Goal: Check status: Check status

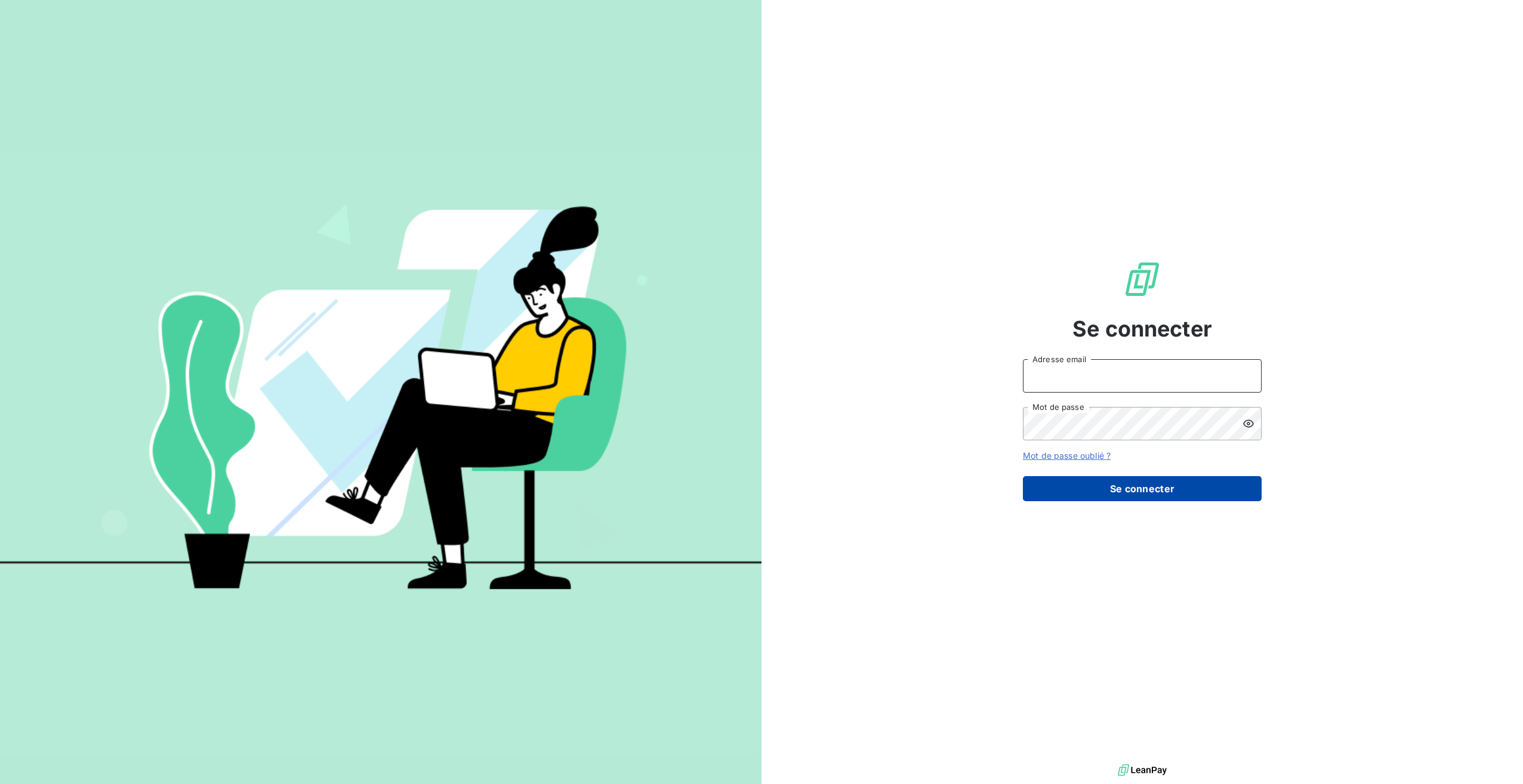
type input "[PERSON_NAME][EMAIL_ADDRESS][DOMAIN_NAME]"
click at [1160, 488] on button "Se connecter" at bounding box center [1142, 488] width 239 height 25
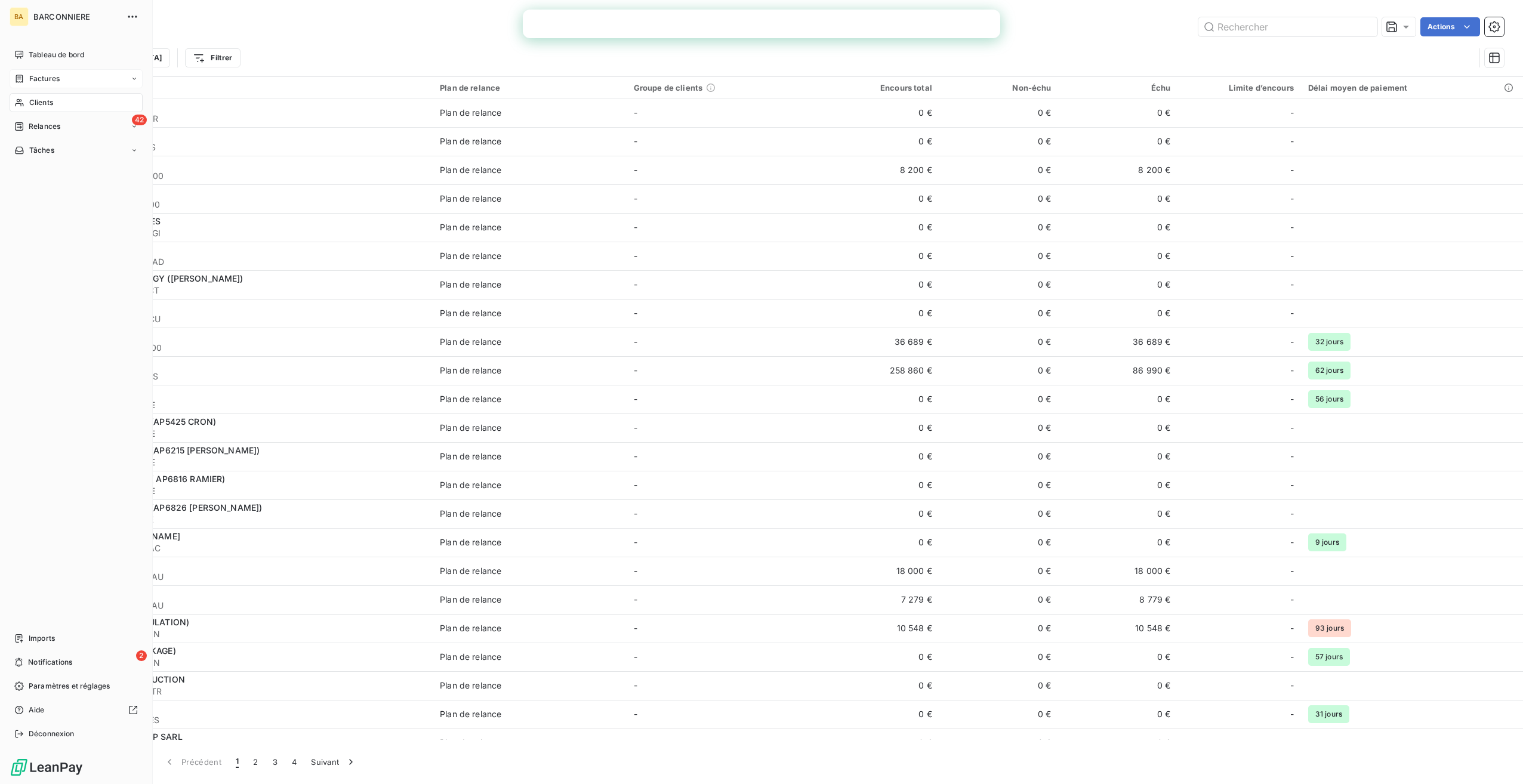
click at [44, 76] on span "Factures" at bounding box center [44, 78] width 30 height 11
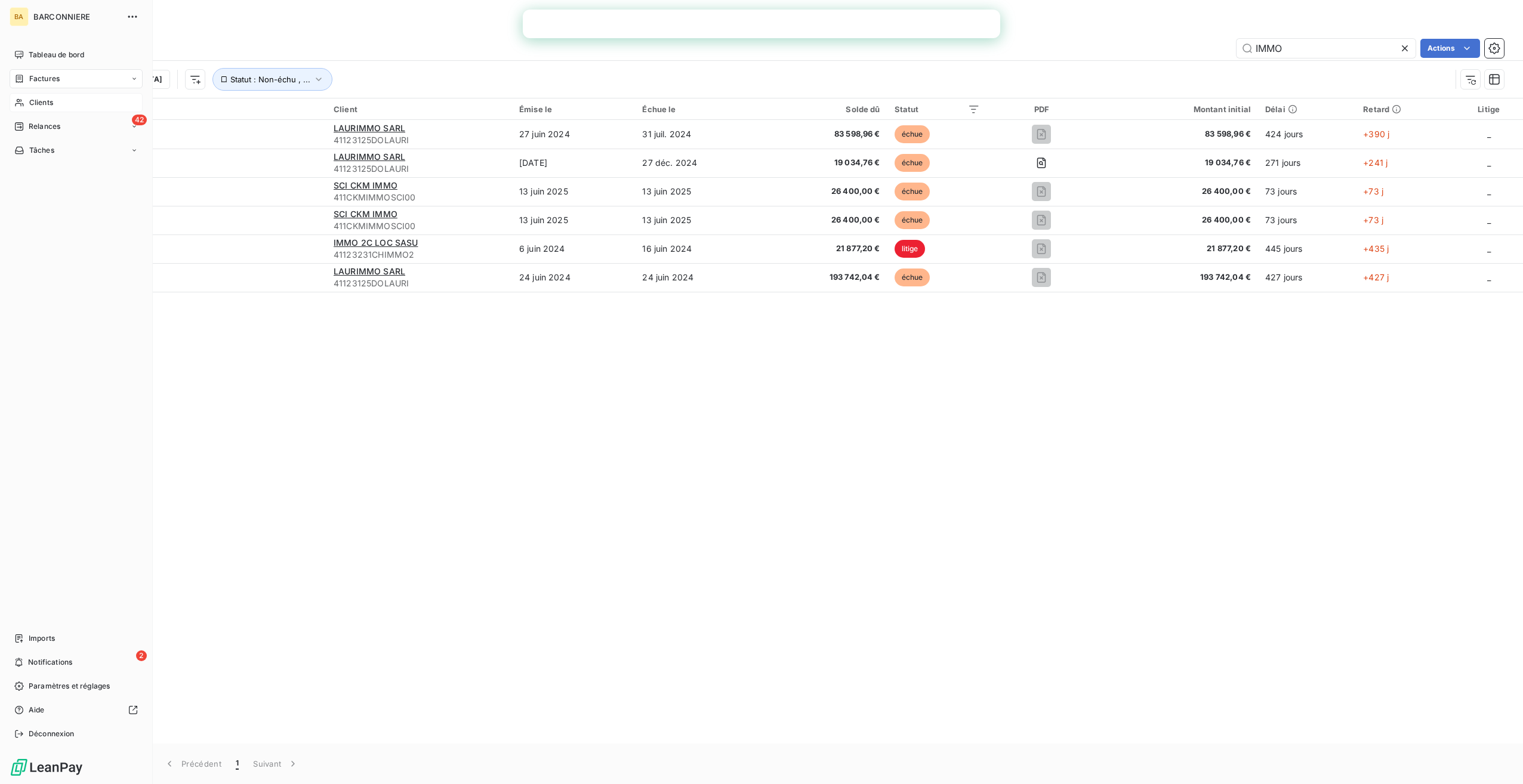
click at [32, 97] on span "Clients" at bounding box center [41, 102] width 24 height 11
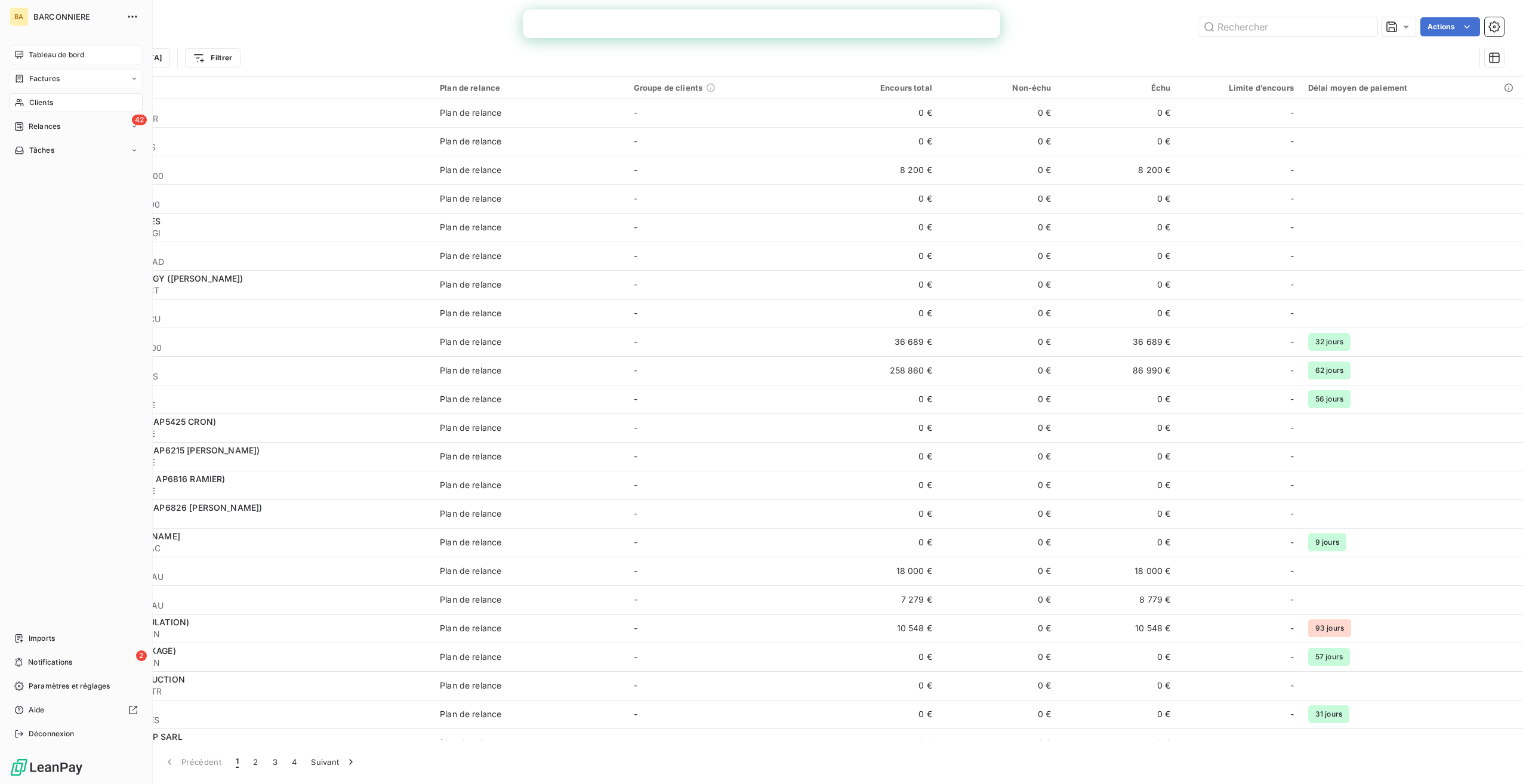
click at [52, 52] on span "Tableau de bord" at bounding box center [56, 54] width 55 height 11
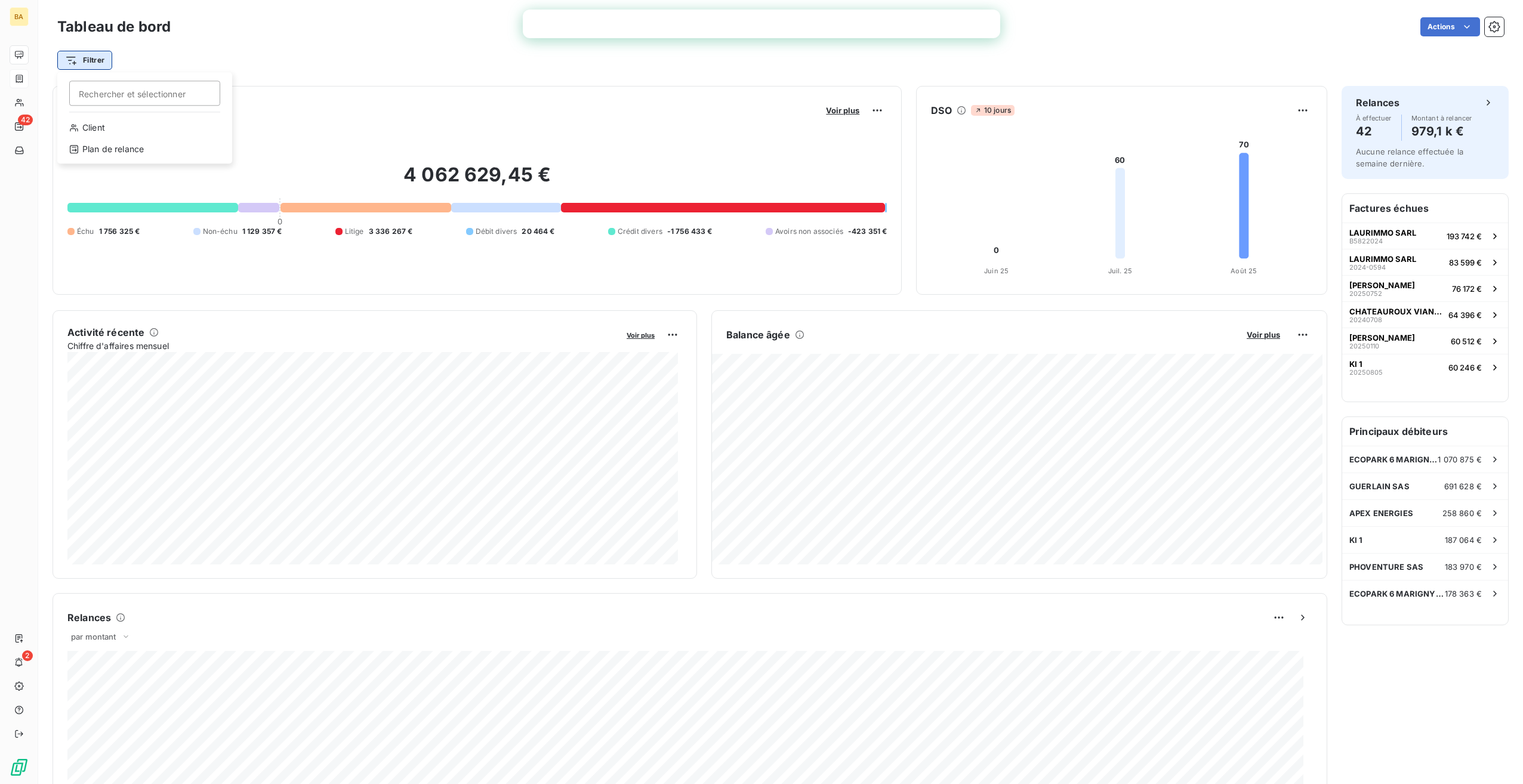
click at [77, 59] on html "BA 42 2 Tableau de bord Actions Filtrer Rechercher et sélectionner Client Plan …" at bounding box center [762, 392] width 1523 height 784
click at [100, 126] on div "Client" at bounding box center [145, 128] width 166 height 19
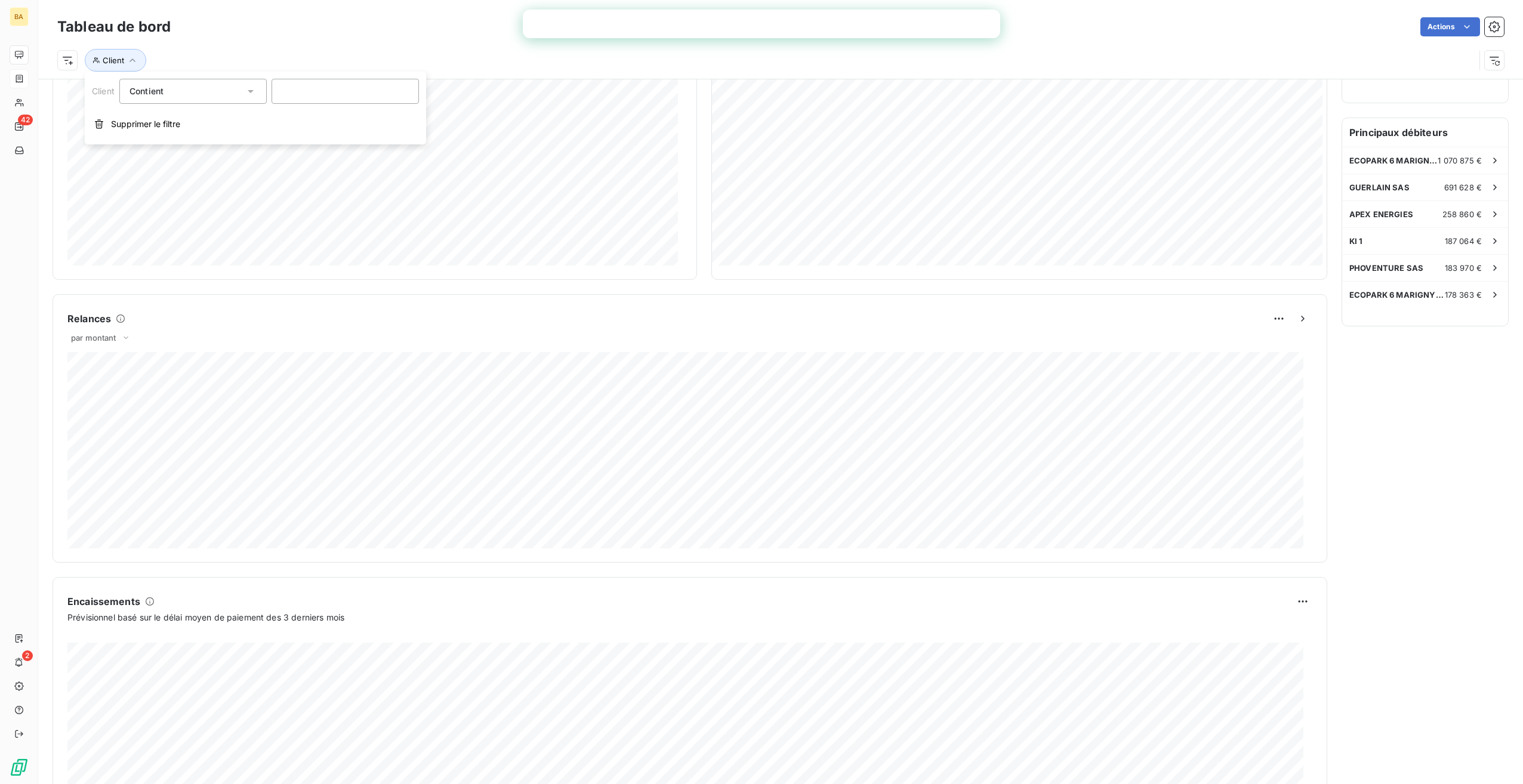
scroll to position [379, 0]
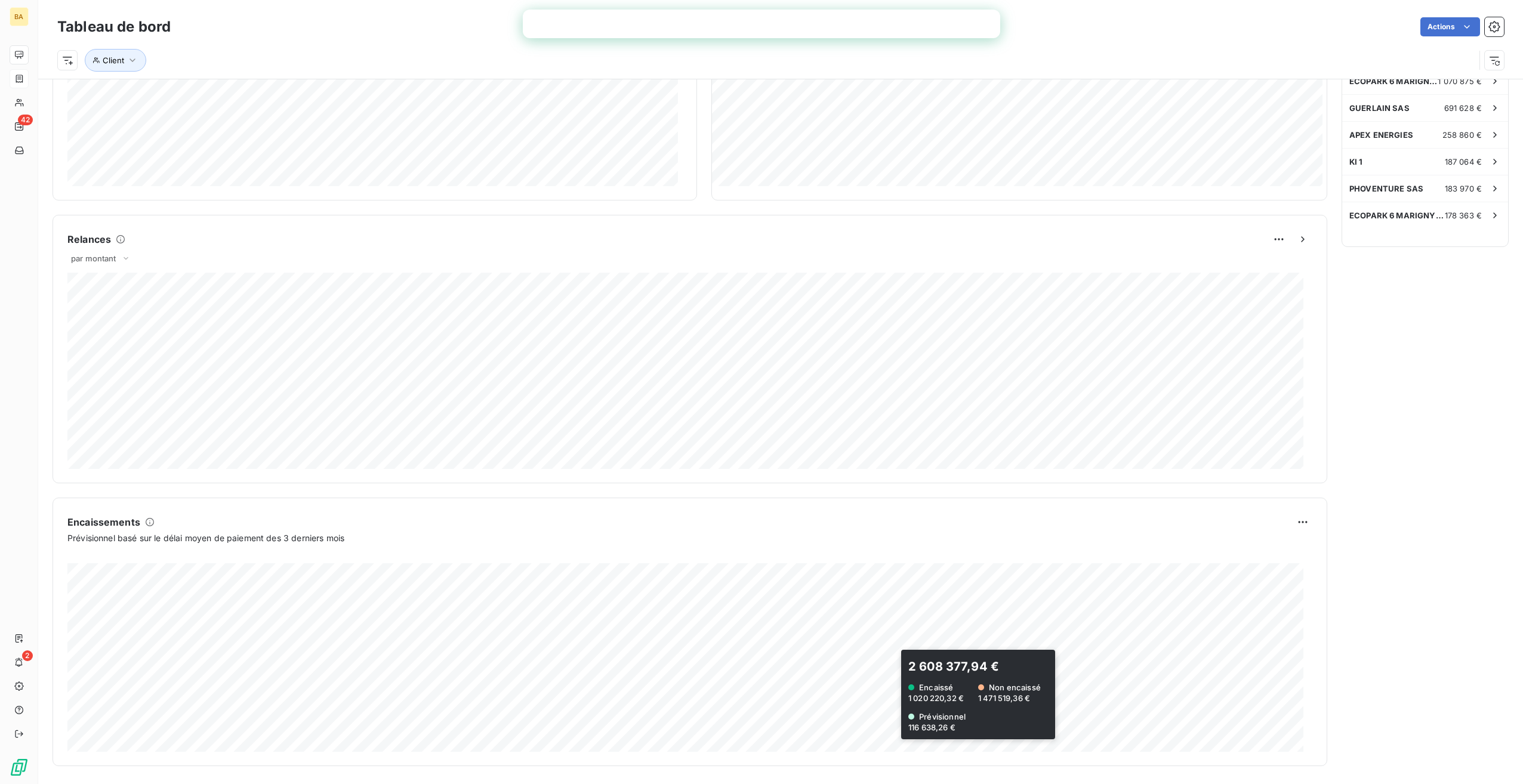
drag, startPoint x: 234, startPoint y: 565, endPoint x: 582, endPoint y: 505, distance: 353.1
click at [583, 505] on div "Encaissements Prévisionnel basé sur le délai moyen de paiement des 3 derniers m…" at bounding box center [690, 631] width 1275 height 269
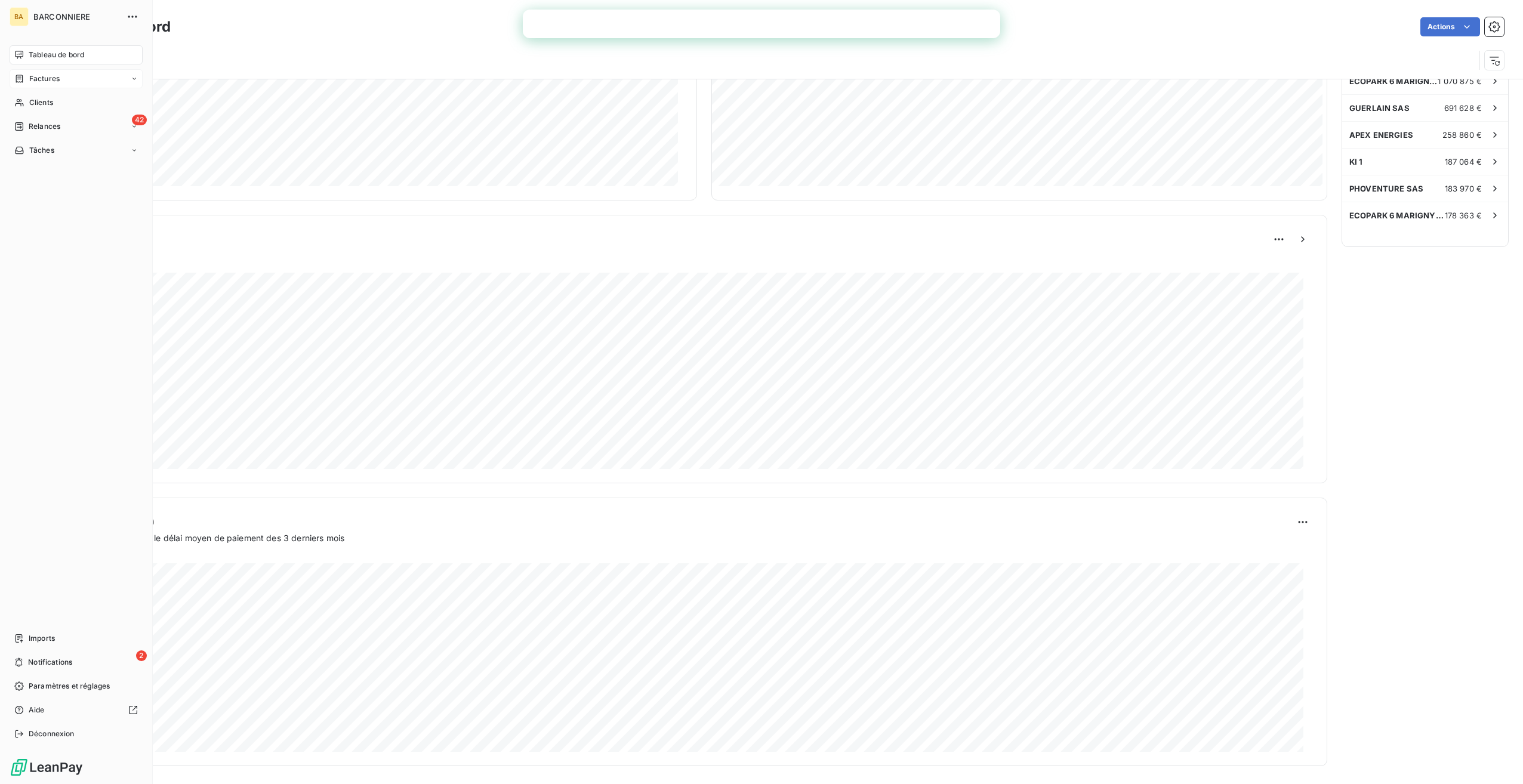
click at [36, 78] on span "Factures" at bounding box center [44, 78] width 30 height 11
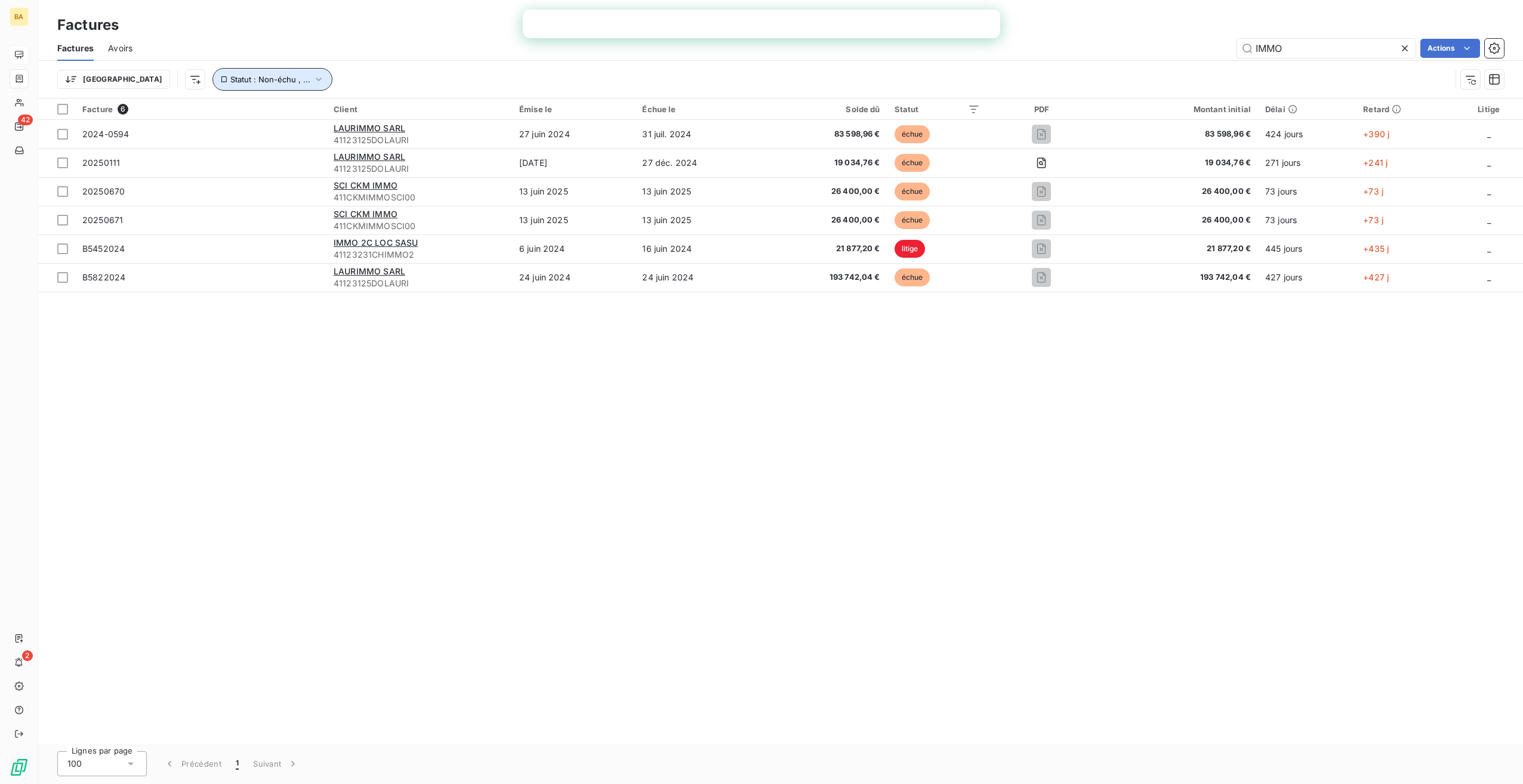
click at [313, 79] on icon "button" at bounding box center [318, 79] width 12 height 12
click at [258, 115] on div "Contient is" at bounding box center [228, 110] width 63 height 16
click at [250, 107] on div "Contient" at bounding box center [228, 110] width 63 height 16
click at [440, 111] on icon at bounding box center [442, 110] width 6 height 3
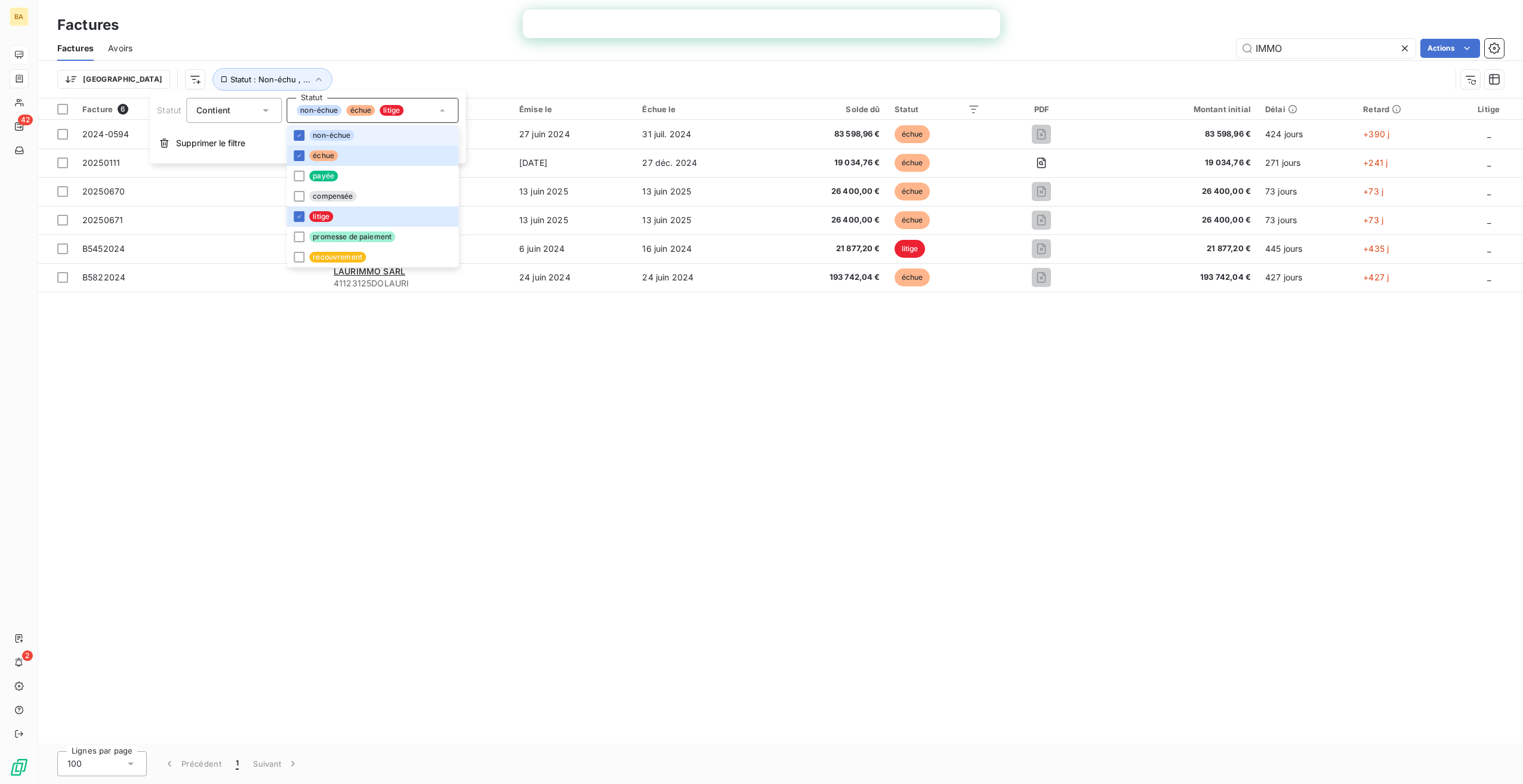
click at [304, 135] on li "non-échue" at bounding box center [373, 135] width 172 height 20
click at [298, 155] on icon at bounding box center [299, 156] width 7 height 7
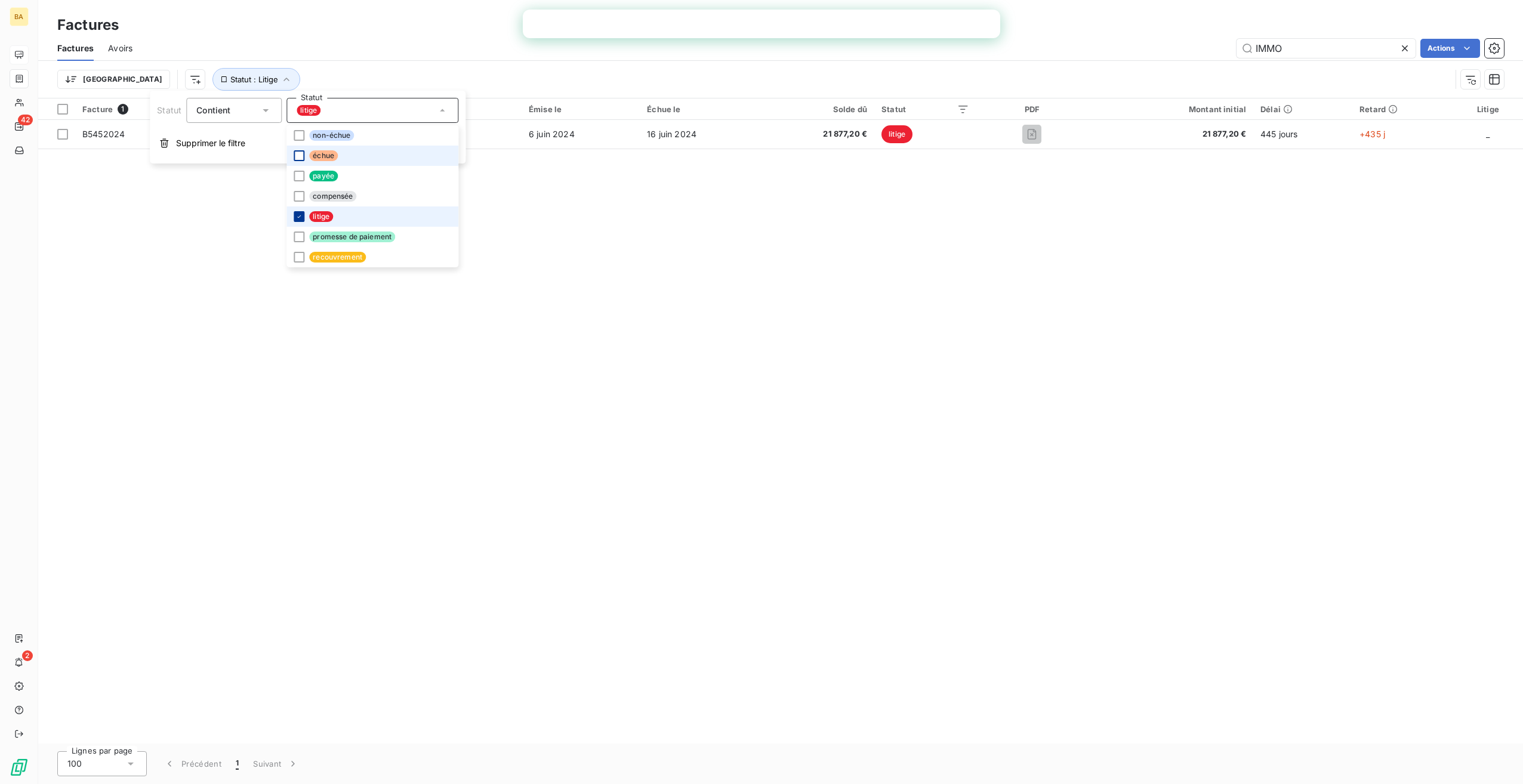
click at [298, 218] on icon at bounding box center [299, 216] width 7 height 7
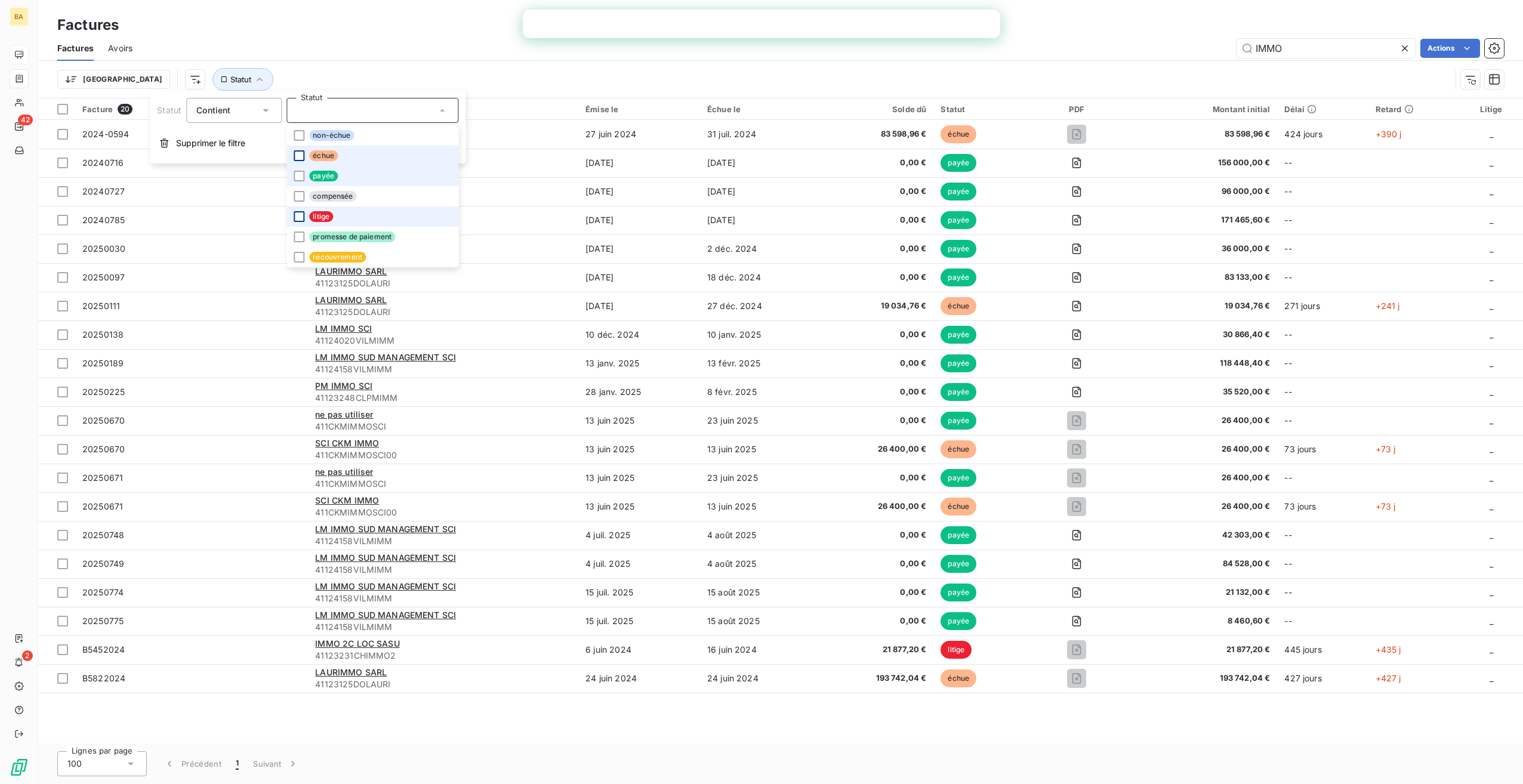
click at [293, 176] on li "payée" at bounding box center [373, 176] width 172 height 20
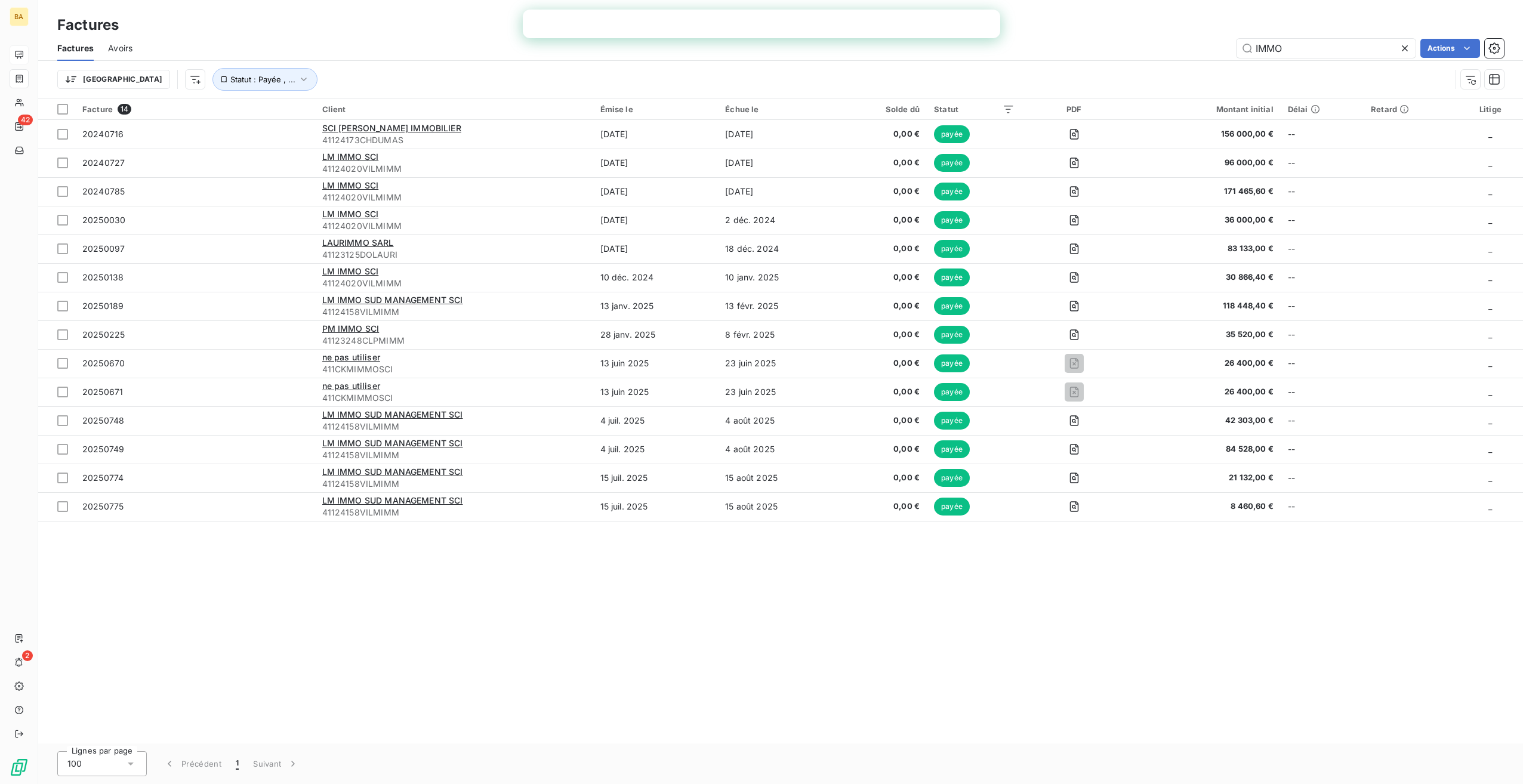
click at [773, 718] on div "Facture 14 Client Émise le Échue le Solde dû Statut PDF Montant initial Délai R…" at bounding box center [780, 421] width 1485 height 645
click at [87, 77] on html "BA 42 2 Factures Factures Avoirs IMMO Actions Trier Rechercher et sélectionner …" at bounding box center [762, 392] width 1523 height 784
click at [87, 77] on html "[DEMOGRAPHIC_DATA] 42 2 Factures Factures Avoirs IMMO Actions Trier Statut : Pa…" at bounding box center [762, 392] width 1523 height 784
click at [1474, 81] on icon "button" at bounding box center [1471, 79] width 12 height 12
